Goal: Task Accomplishment & Management: Complete application form

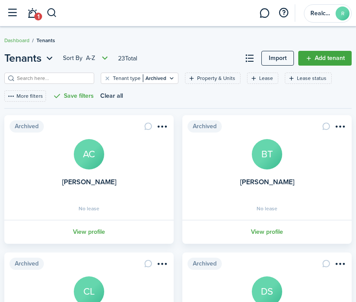
click at [35, 74] on input "search" at bounding box center [53, 78] width 76 height 8
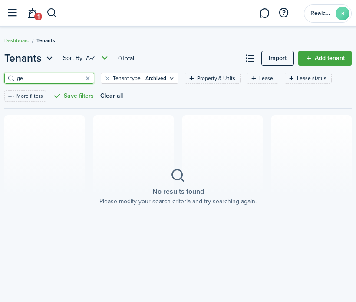
type input "g"
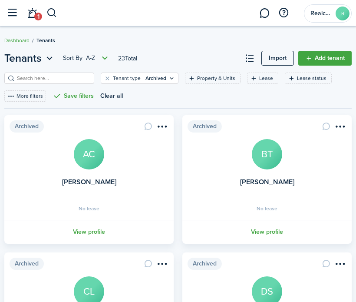
click at [318, 52] on link "Add tenant" at bounding box center [325, 58] width 53 height 15
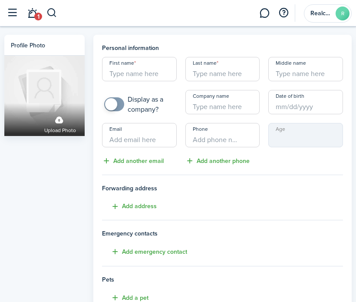
click at [167, 69] on input "First name" at bounding box center [139, 69] width 75 height 24
type input "[PERSON_NAME]"
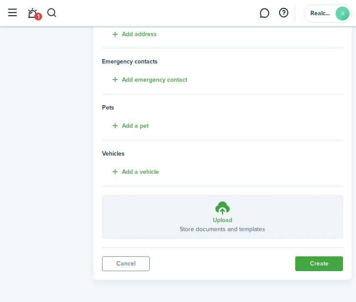
type input "[PERSON_NAME]"
click at [312, 256] on button "Create" at bounding box center [319, 263] width 48 height 15
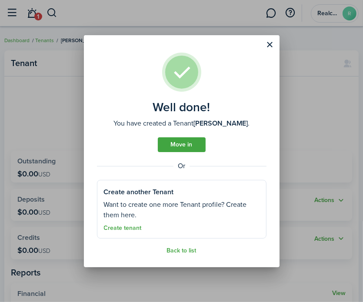
click at [182, 252] on link "Back to list" at bounding box center [182, 250] width 30 height 7
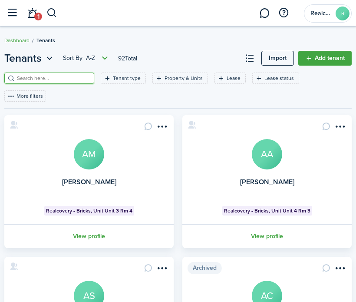
click at [63, 76] on input "search" at bounding box center [53, 78] width 76 height 8
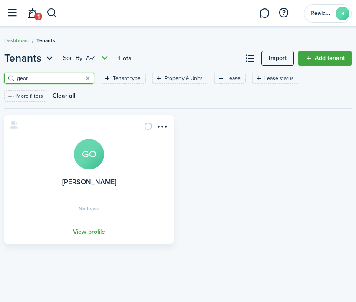
type input "geor"
click at [97, 228] on link "View profile" at bounding box center [89, 232] width 172 height 24
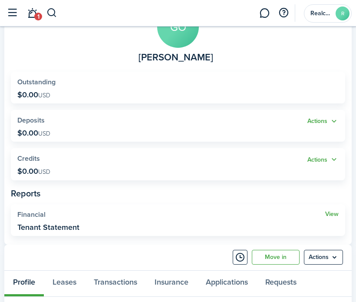
scroll to position [130, 0]
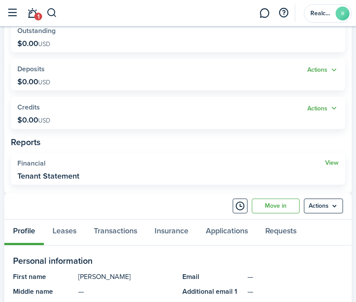
click at [242, 207] on button "Timeline" at bounding box center [240, 206] width 15 height 15
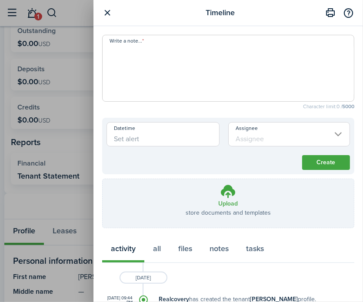
click at [244, 52] on textarea "Write a note..." at bounding box center [228, 71] width 251 height 52
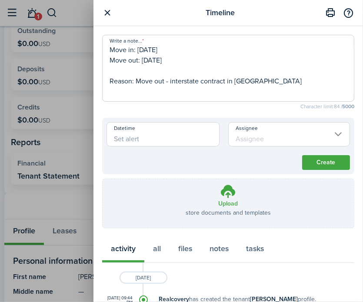
drag, startPoint x: 245, startPoint y: 82, endPoint x: 20, endPoint y: 22, distance: 232.9
click at [20, 22] on div "Timeline Write a note... Move in: [DATE] Move out: [DATE] Reason: Move out - in…" at bounding box center [181, 151] width 363 height 302
type textarea "Move in: [DATE] Move out: [DATE] Reason: Move out - interstate contract in [GEO…"
click at [306, 163] on button "Create" at bounding box center [326, 162] width 48 height 15
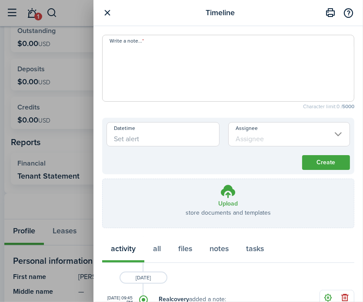
click at [109, 17] on button "button" at bounding box center [107, 12] width 11 height 11
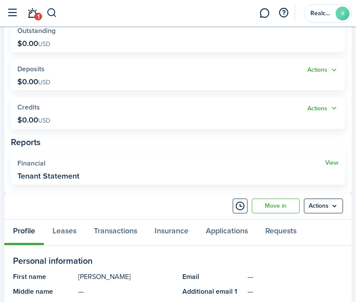
click at [336, 210] on menu-btn "Actions" at bounding box center [323, 206] width 39 height 15
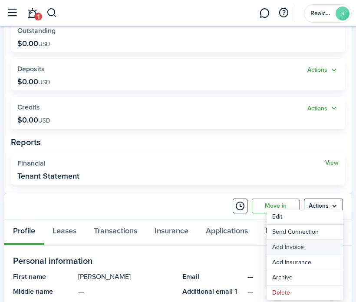
click at [296, 246] on link "Add Invoice" at bounding box center [305, 247] width 76 height 15
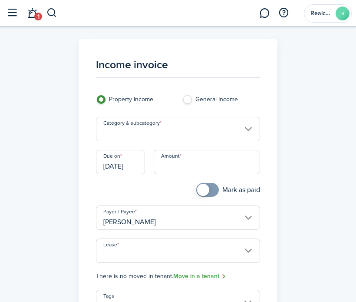
click at [190, 93] on panel-main-body "Income invoice Property Income General Income Category & subcategory Due on [DA…" at bounding box center [178, 237] width 182 height 379
click at [190, 100] on label "General Income" at bounding box center [222, 101] width 78 height 13
radio input "false"
radio input "true"
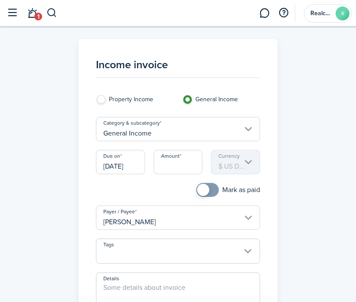
click at [117, 166] on input "[DATE]" at bounding box center [120, 162] width 49 height 24
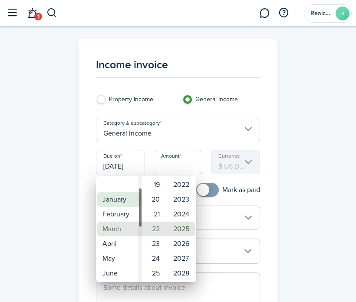
click at [117, 201] on mbsc-wheel-item "January" at bounding box center [119, 199] width 44 height 15
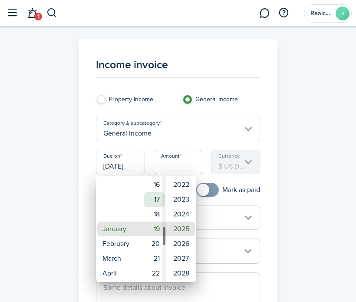
click at [156, 198] on mbsc-wheel-item "17" at bounding box center [154, 199] width 21 height 15
type input "[DATE]"
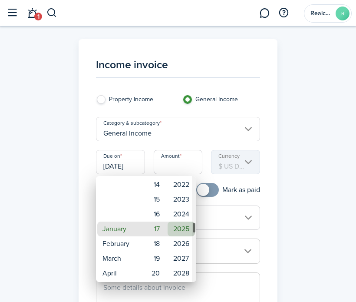
click at [185, 230] on mbsc-wheel-item "2025" at bounding box center [181, 229] width 27 height 15
click at [186, 165] on div at bounding box center [177, 150] width 495 height 441
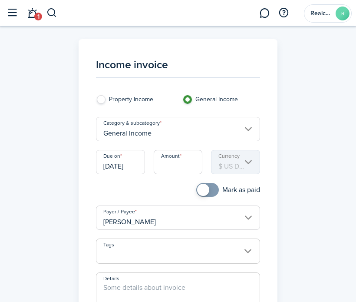
click at [176, 166] on input "Amount" at bounding box center [178, 162] width 49 height 24
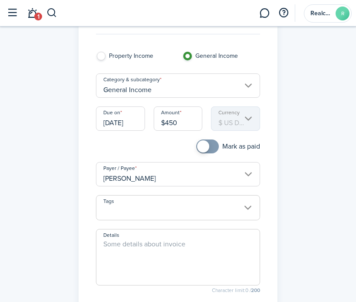
type input "$450.00"
click at [141, 254] on textarea "Details" at bounding box center [177, 260] width 163 height 42
paste textarea "Move in: [DATE] Move out: [DATE] Reason: Move out - interstate contract in [GEO…"
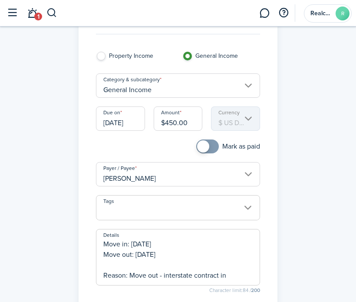
type textarea "Move in: [DATE] Move out: [DATE] Reason: Move out - interstate contract in [GEO…"
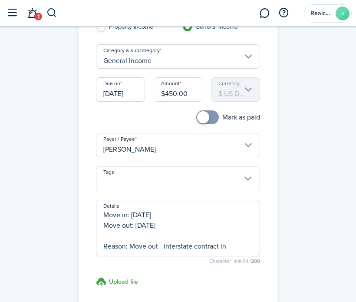
scroll to position [87, 0]
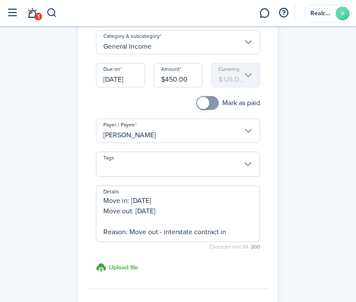
checkbox input "true"
click at [202, 103] on span at bounding box center [203, 103] width 12 height 12
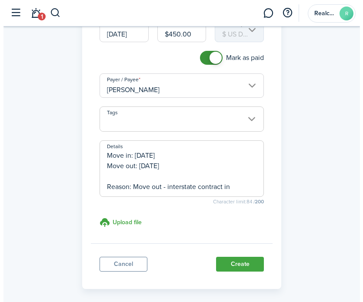
scroll to position [168, 0]
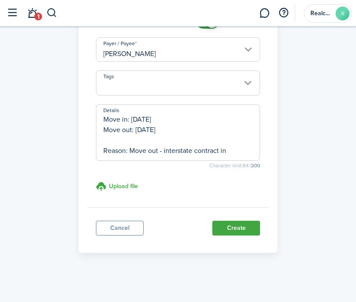
click at [240, 221] on button "Create" at bounding box center [236, 228] width 48 height 15
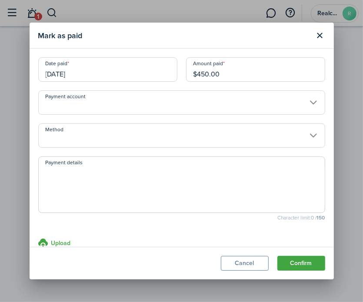
click at [146, 195] on textarea "Payment details" at bounding box center [182, 187] width 286 height 42
paste textarea "Move in: [DATE] Move out: [DATE] Reason: Move out - interstate contract in [GEO…"
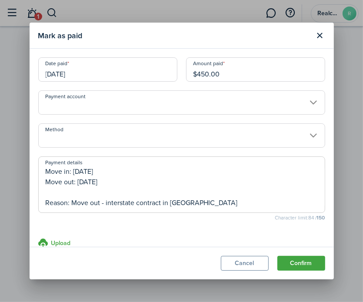
drag, startPoint x: 146, startPoint y: 195, endPoint x: 242, endPoint y: 216, distance: 98.6
click at [173, 199] on textarea "Move in: [DATE] Move out: [DATE] Reason: Move out - interstate contract in [GEO…" at bounding box center [182, 187] width 286 height 42
type textarea "Move in: [DATE] Move out: [DATE] Reason: Move out - interstate contract in [GEO…"
click at [311, 263] on button "Confirm" at bounding box center [301, 263] width 48 height 15
